Goal: Task Accomplishment & Management: Use online tool/utility

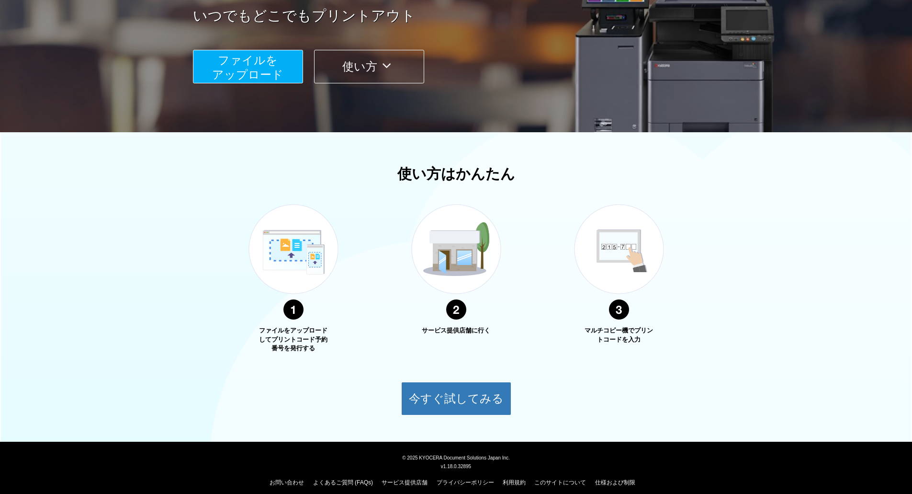
scroll to position [187, 0]
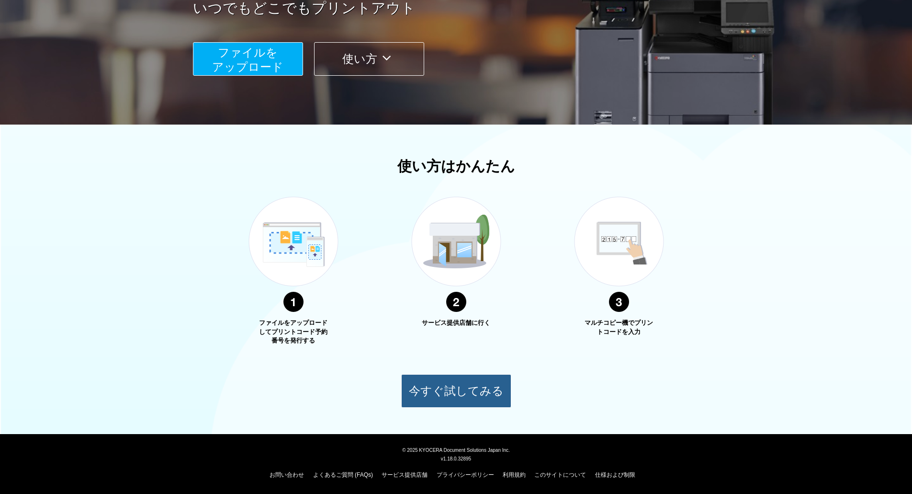
click at [485, 384] on button "今すぐ試してみる" at bounding box center [456, 391] width 110 height 34
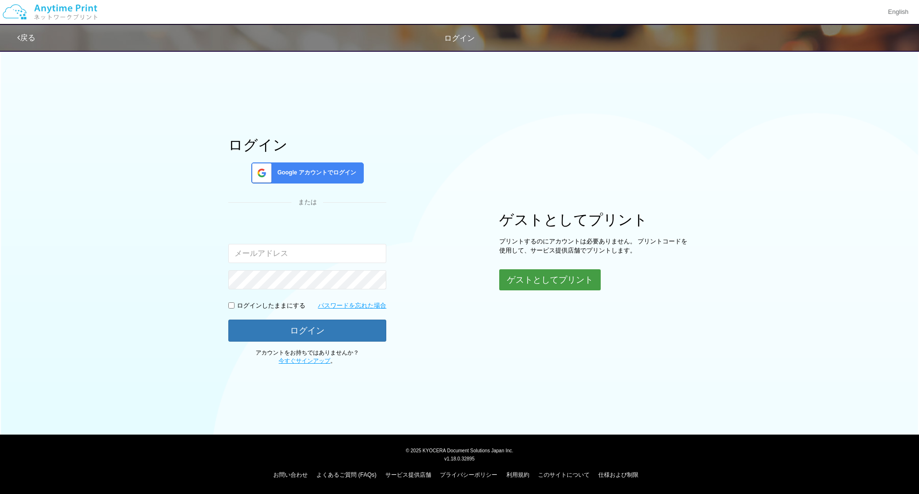
click at [516, 279] on button "ゲストとしてプリント" at bounding box center [549, 279] width 101 height 21
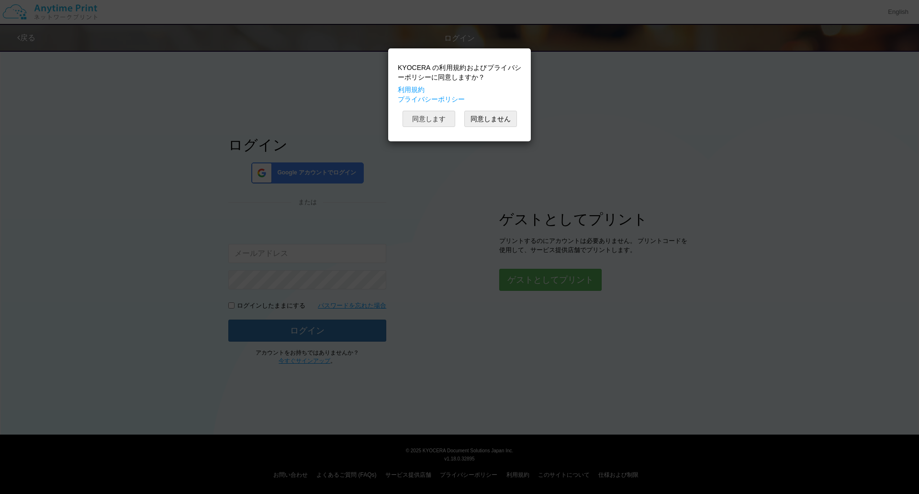
click at [438, 119] on button "同意します" at bounding box center [429, 119] width 53 height 16
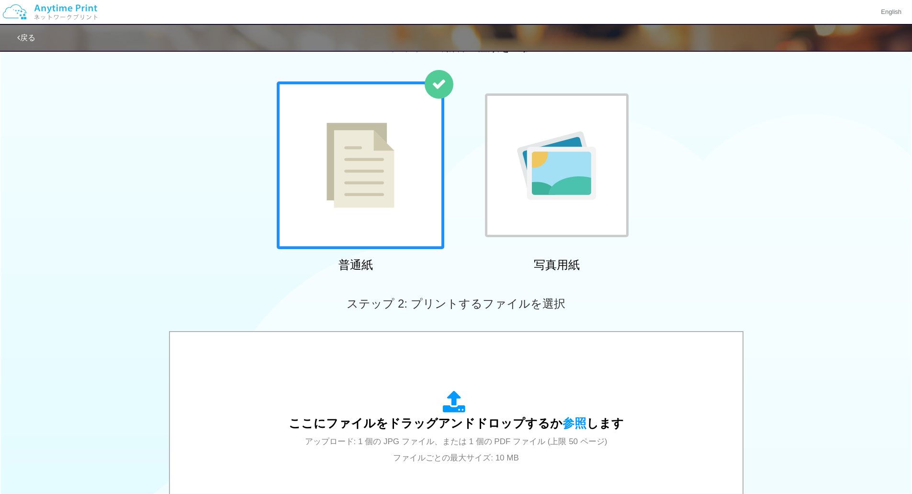
scroll to position [96, 0]
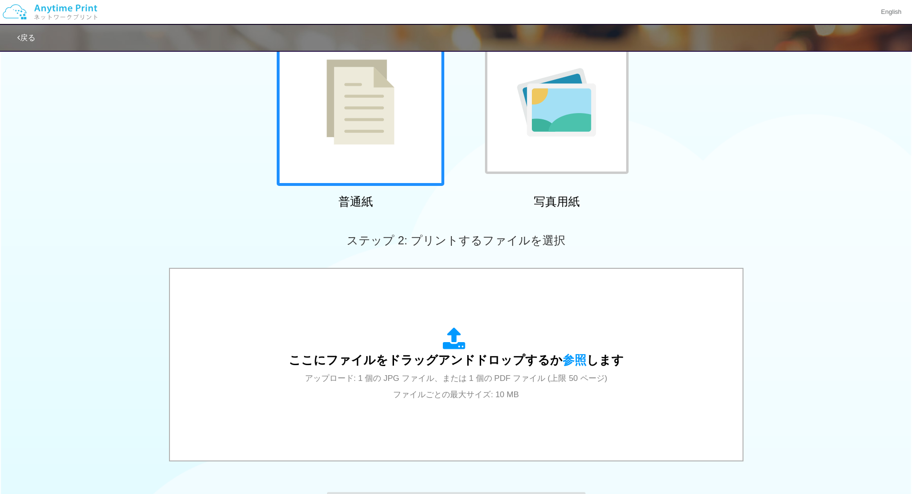
drag, startPoint x: 343, startPoint y: 319, endPoint x: 279, endPoint y: 191, distance: 142.8
click at [279, 191] on div "普通紙" at bounding box center [356, 115] width 168 height 194
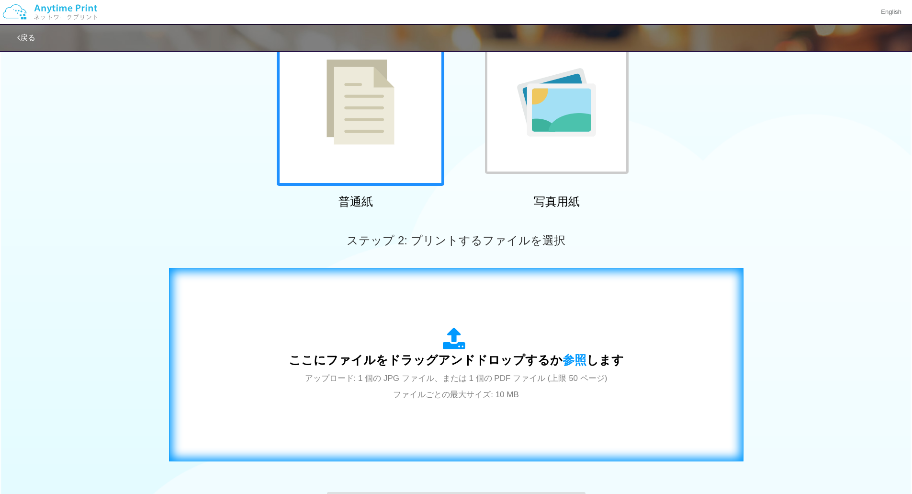
click at [370, 308] on div "ここにファイルをドラッグアンドドロップするか 参照 します アップロード: 1 個の JPG ファイル、または 1 個の PDF ファイル (上限 50 ペー…" at bounding box center [456, 364] width 554 height 173
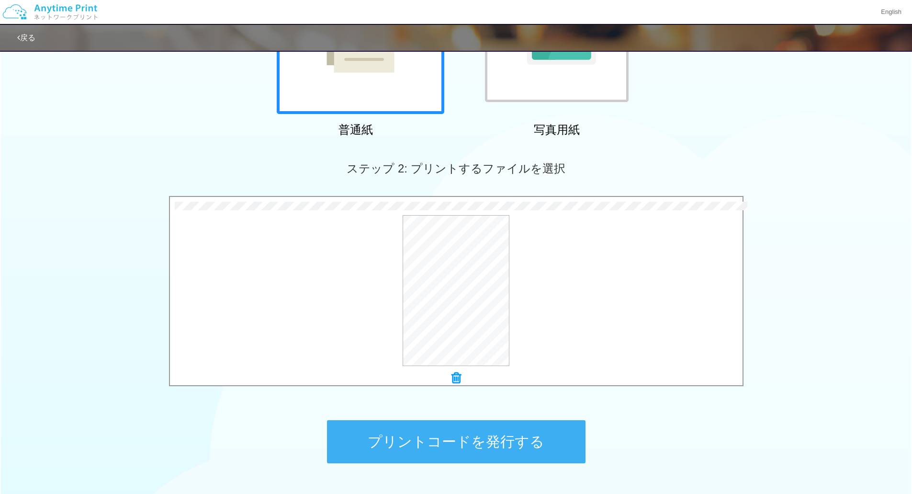
scroll to position [235, 0]
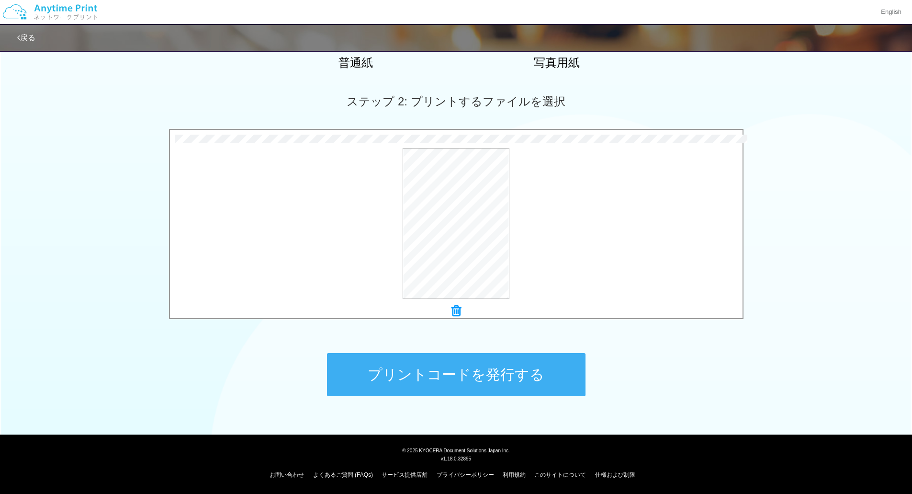
click at [526, 372] on button "プリントコードを発行する" at bounding box center [456, 374] width 258 height 43
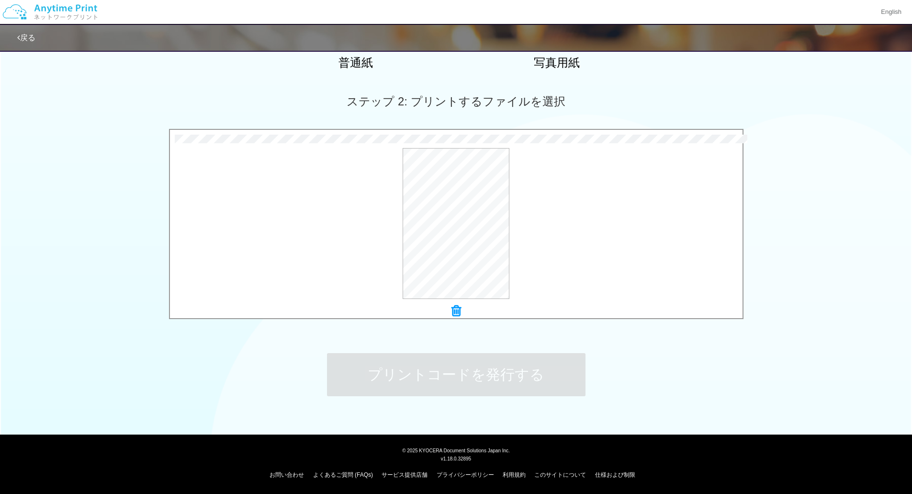
scroll to position [0, 0]
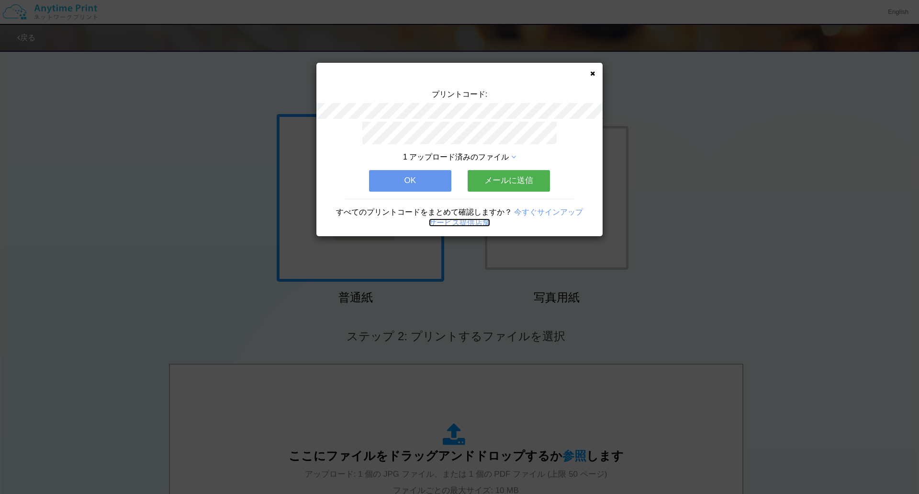
click at [467, 219] on link "サービス提供店舗" at bounding box center [459, 222] width 61 height 8
click at [418, 173] on button "OK" at bounding box center [410, 180] width 82 height 21
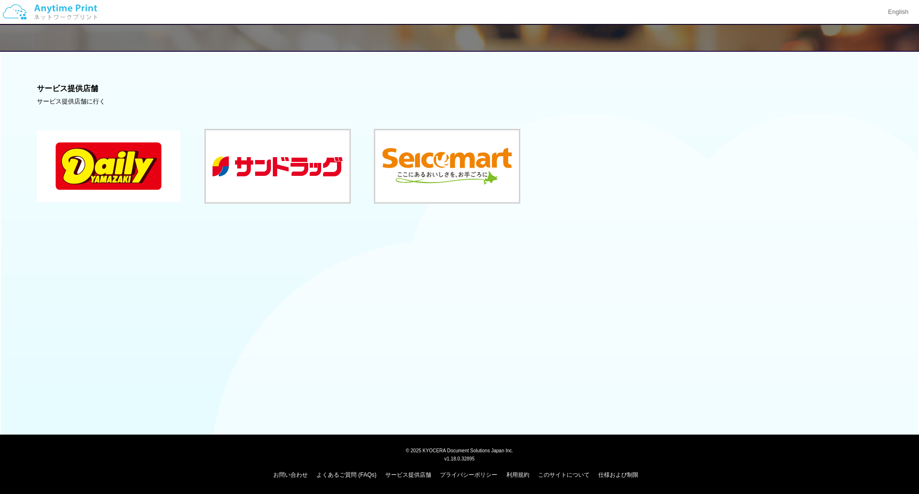
click at [106, 181] on button at bounding box center [109, 166] width 144 height 72
